Goal: Task Accomplishment & Management: Complete application form

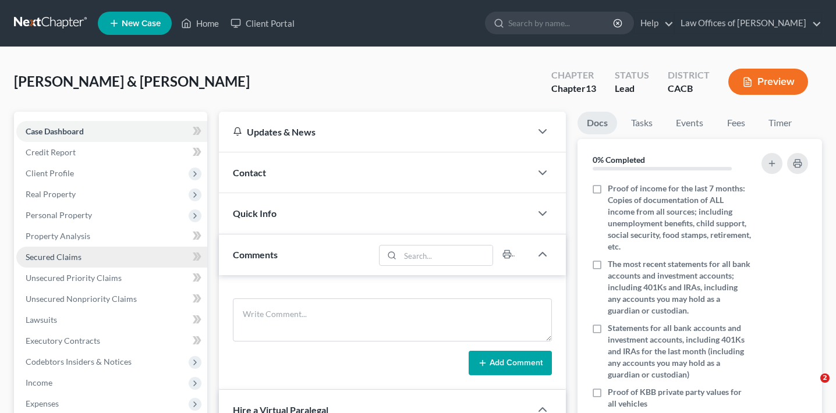
click at [92, 249] on link "Secured Claims" at bounding box center [111, 257] width 191 height 21
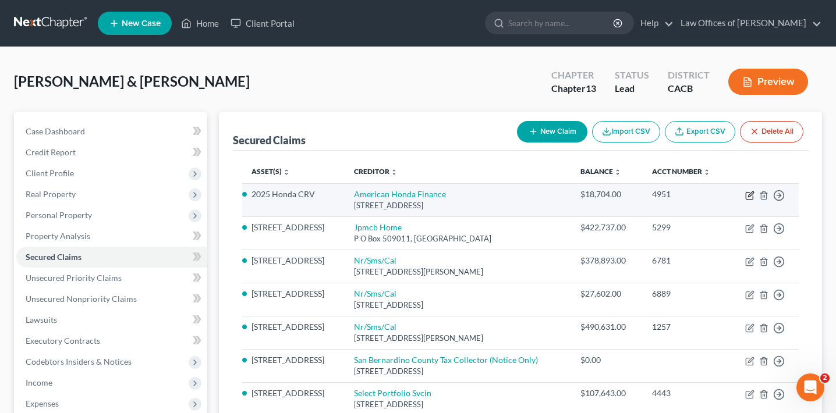
click at [748, 193] on icon "button" at bounding box center [749, 196] width 7 height 7
select select "4"
select select "1"
select select "0"
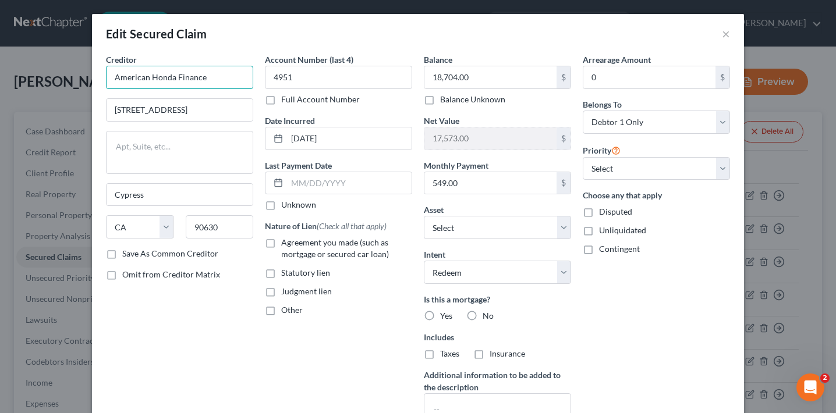
click at [231, 79] on input "American Honda Finance" at bounding box center [179, 77] width 147 height 23
click at [324, 74] on input "4951" at bounding box center [338, 77] width 147 height 23
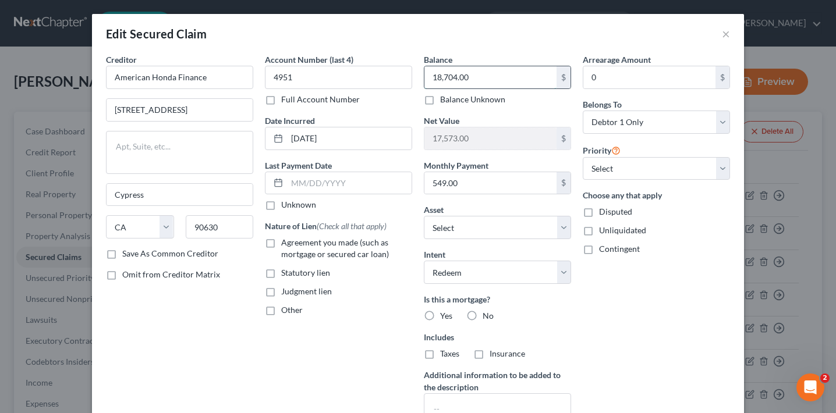
click at [455, 75] on input "18,704.00" at bounding box center [491, 77] width 132 height 22
click at [471, 183] on input "549.00" at bounding box center [491, 183] width 132 height 22
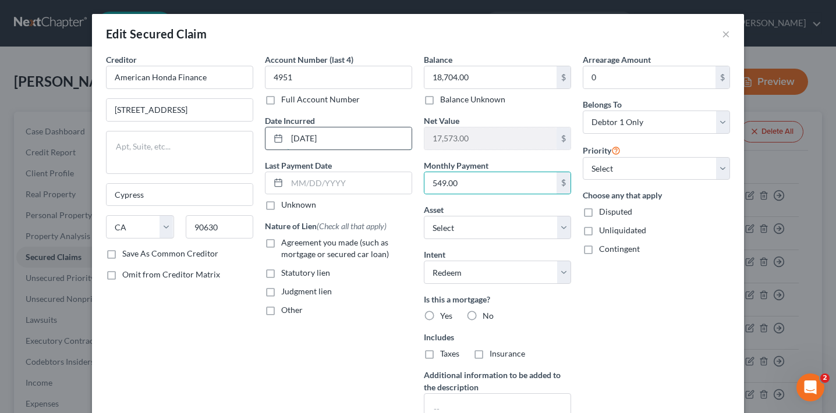
click at [341, 143] on input "02-19-2025" at bounding box center [349, 139] width 125 height 22
click at [206, 73] on input "American Honda Finance" at bounding box center [179, 77] width 147 height 23
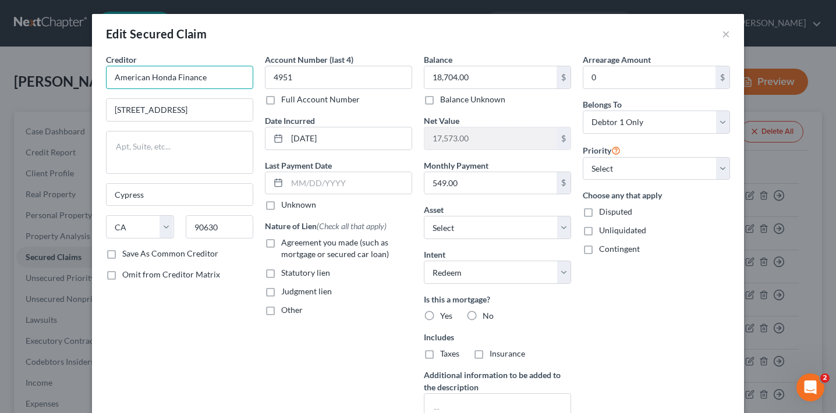
click at [206, 73] on input "American Honda Finance" at bounding box center [179, 77] width 147 height 23
click at [196, 108] on input "6261 Katella Ave Ste 1a" at bounding box center [180, 110] width 146 height 22
click at [458, 91] on div "18,704.00 $ Balance Unknown" at bounding box center [497, 86] width 147 height 40
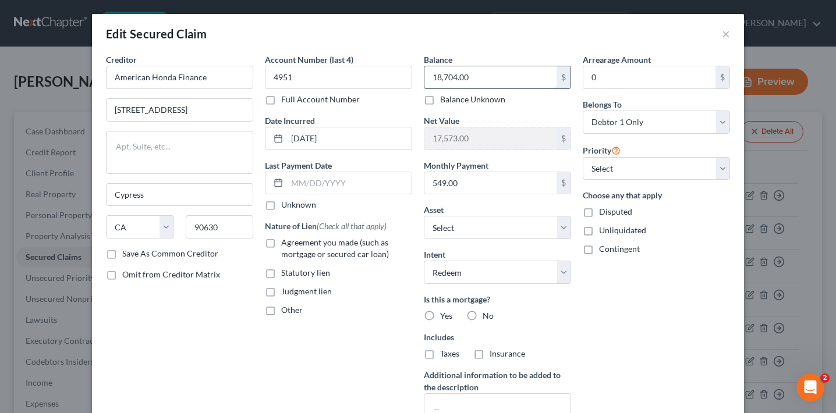
click at [469, 75] on input "18,704.00" at bounding box center [491, 77] width 132 height 22
click at [487, 179] on input "549.00" at bounding box center [491, 183] width 132 height 22
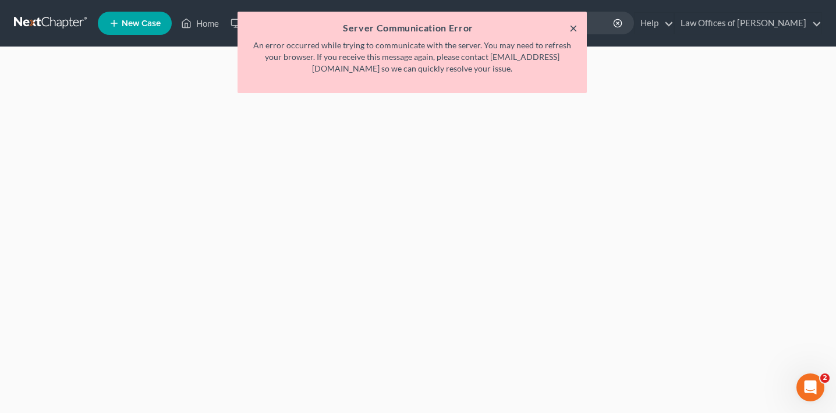
click at [573, 26] on button "×" at bounding box center [573, 28] width 8 height 14
